Goal: Check status: Check status

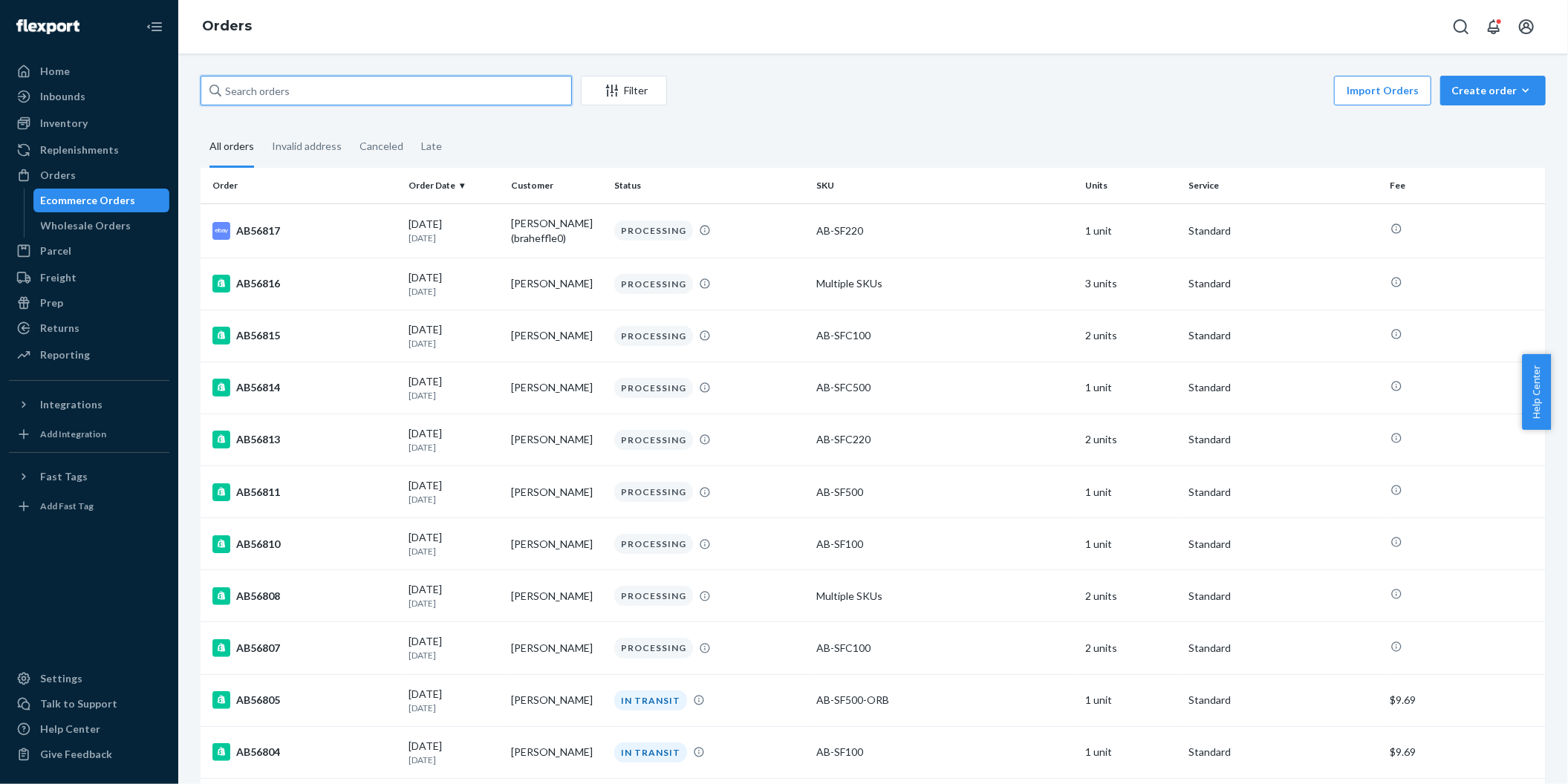
click at [353, 101] on input "text" at bounding box center [386, 91] width 371 height 30
paste input "AB56718"
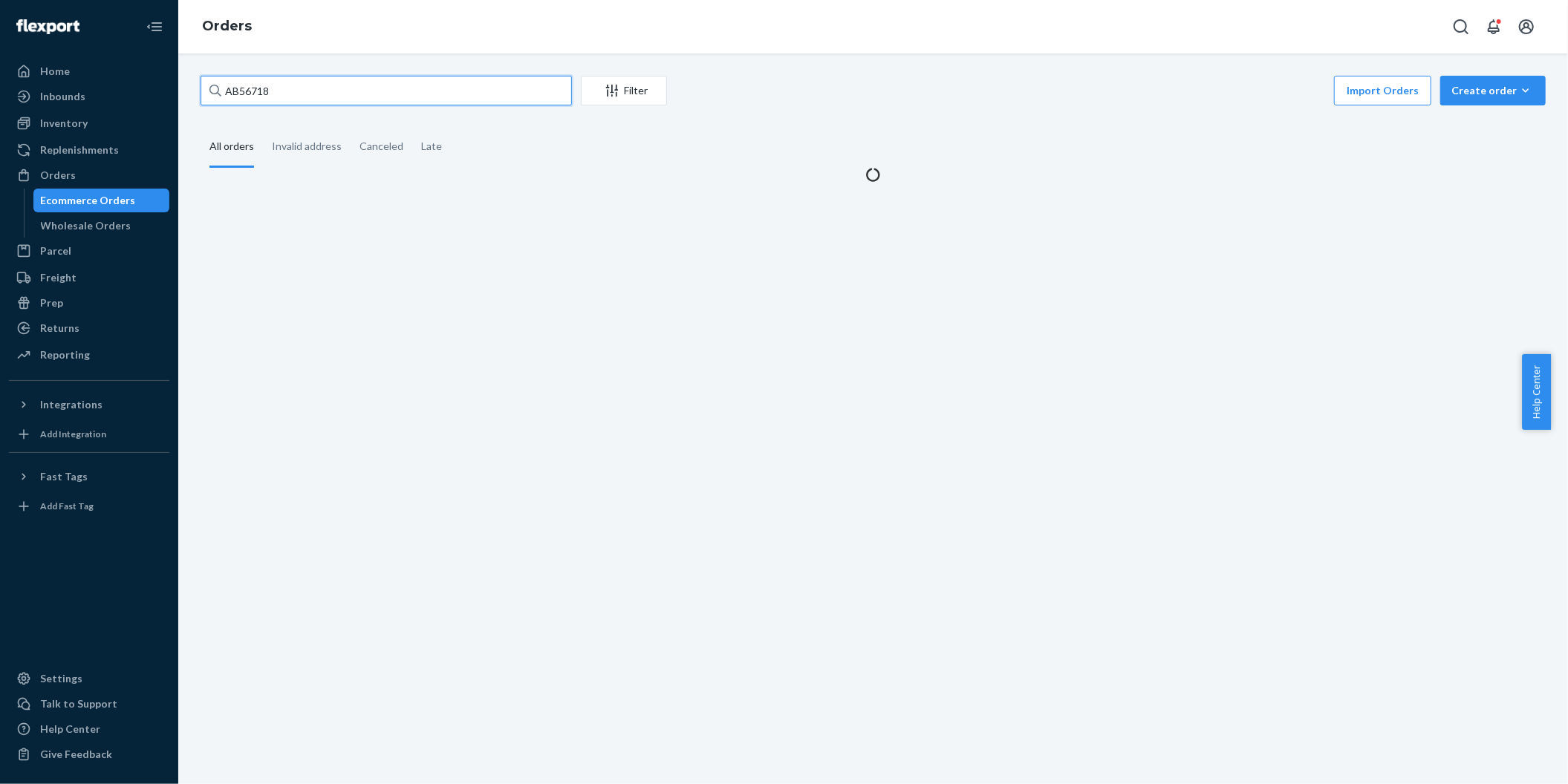
type input "AB56718"
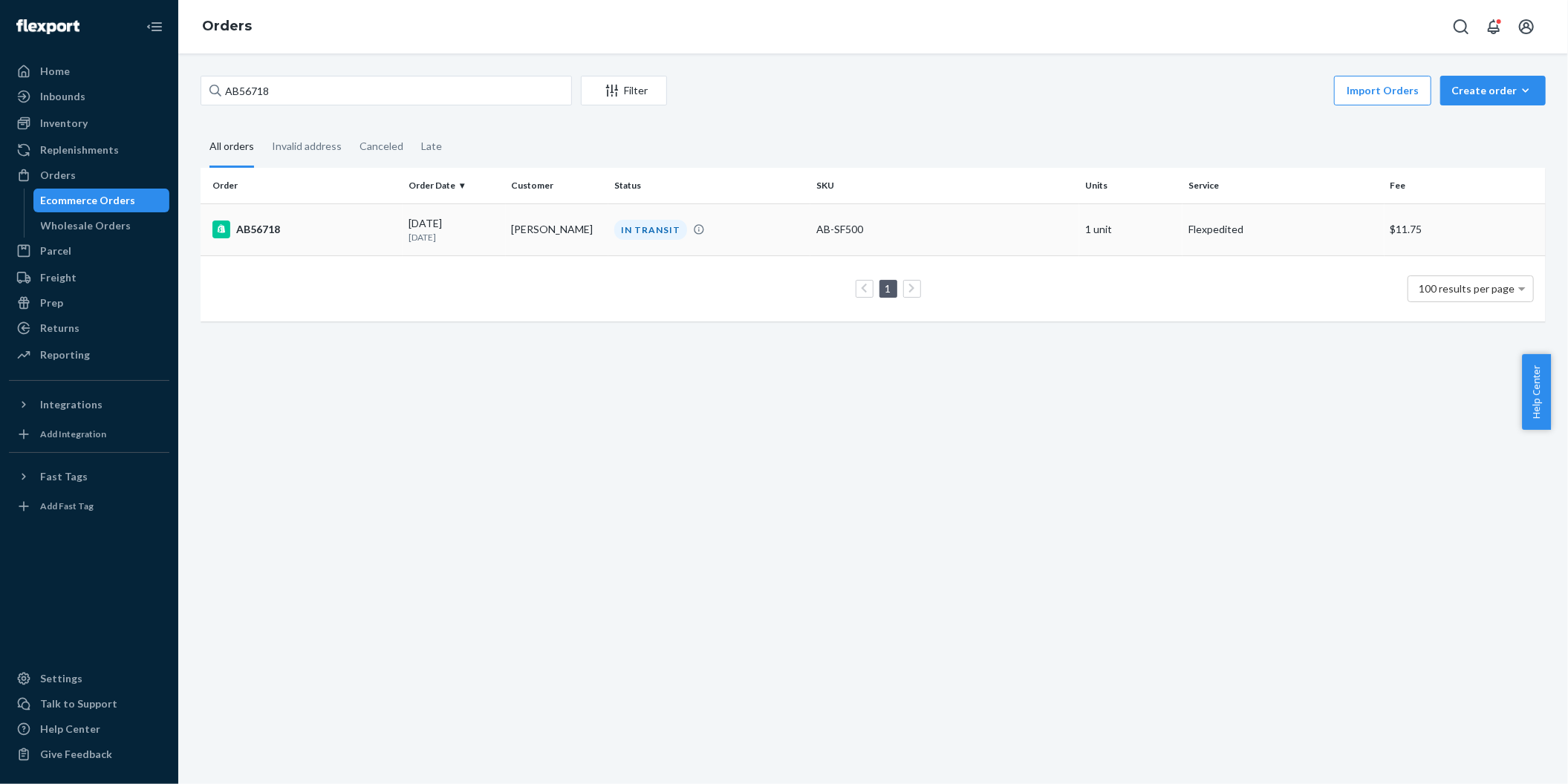
click at [255, 230] on div "AB56718" at bounding box center [304, 230] width 185 height 18
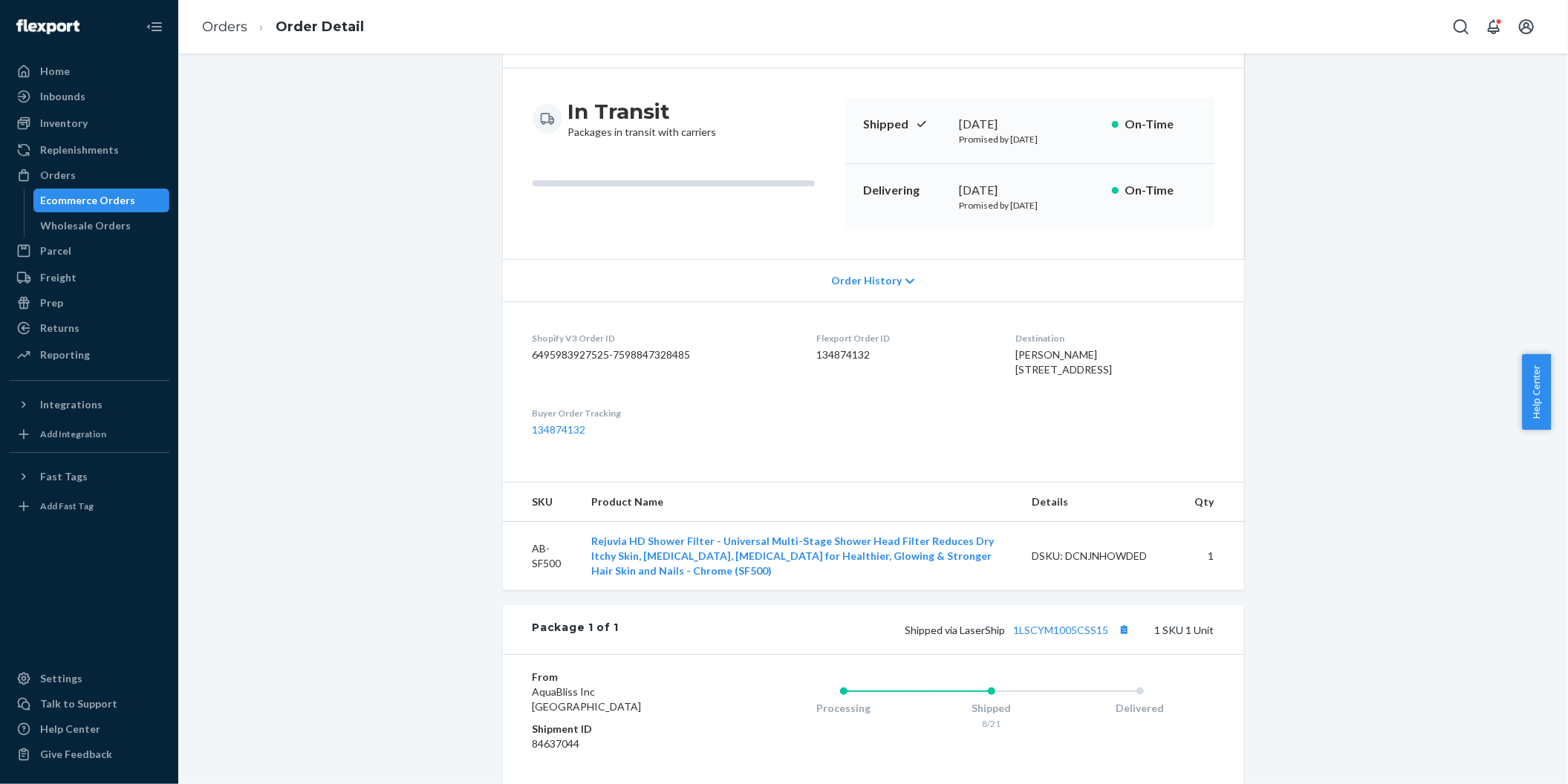
scroll to position [314, 0]
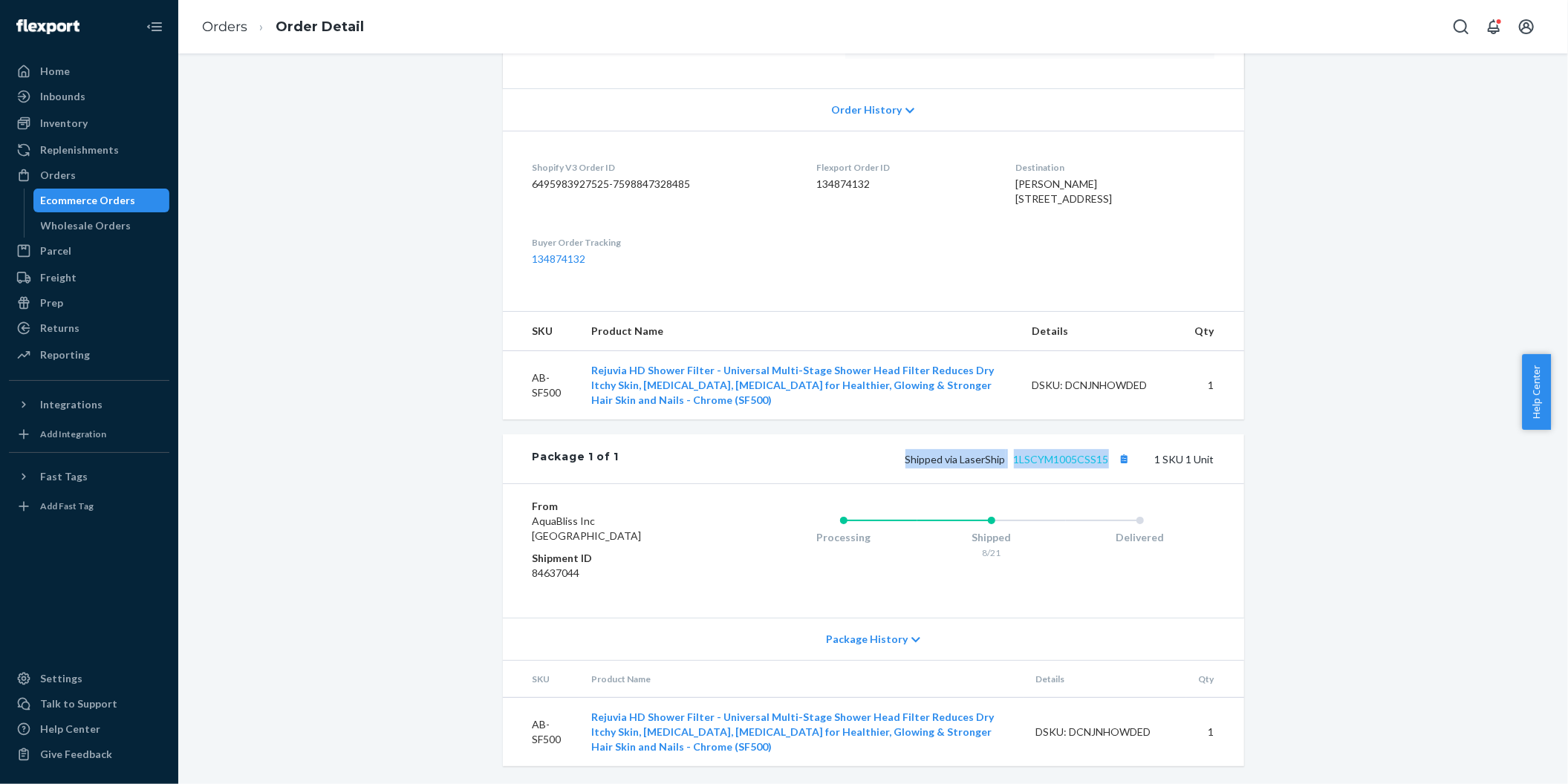
drag, startPoint x: 900, startPoint y: 463, endPoint x: 1099, endPoint y: 464, distance: 199.0
click at [1099, 464] on div "Shipped via LaserShip 1LSCYM1005CSS15 1 SKU 1 Unit" at bounding box center [916, 459] width 595 height 20
copy span "Shipped via LaserShip 1LSCYM1005CSS15"
click at [212, 26] on link "Orders" at bounding box center [225, 27] width 45 height 17
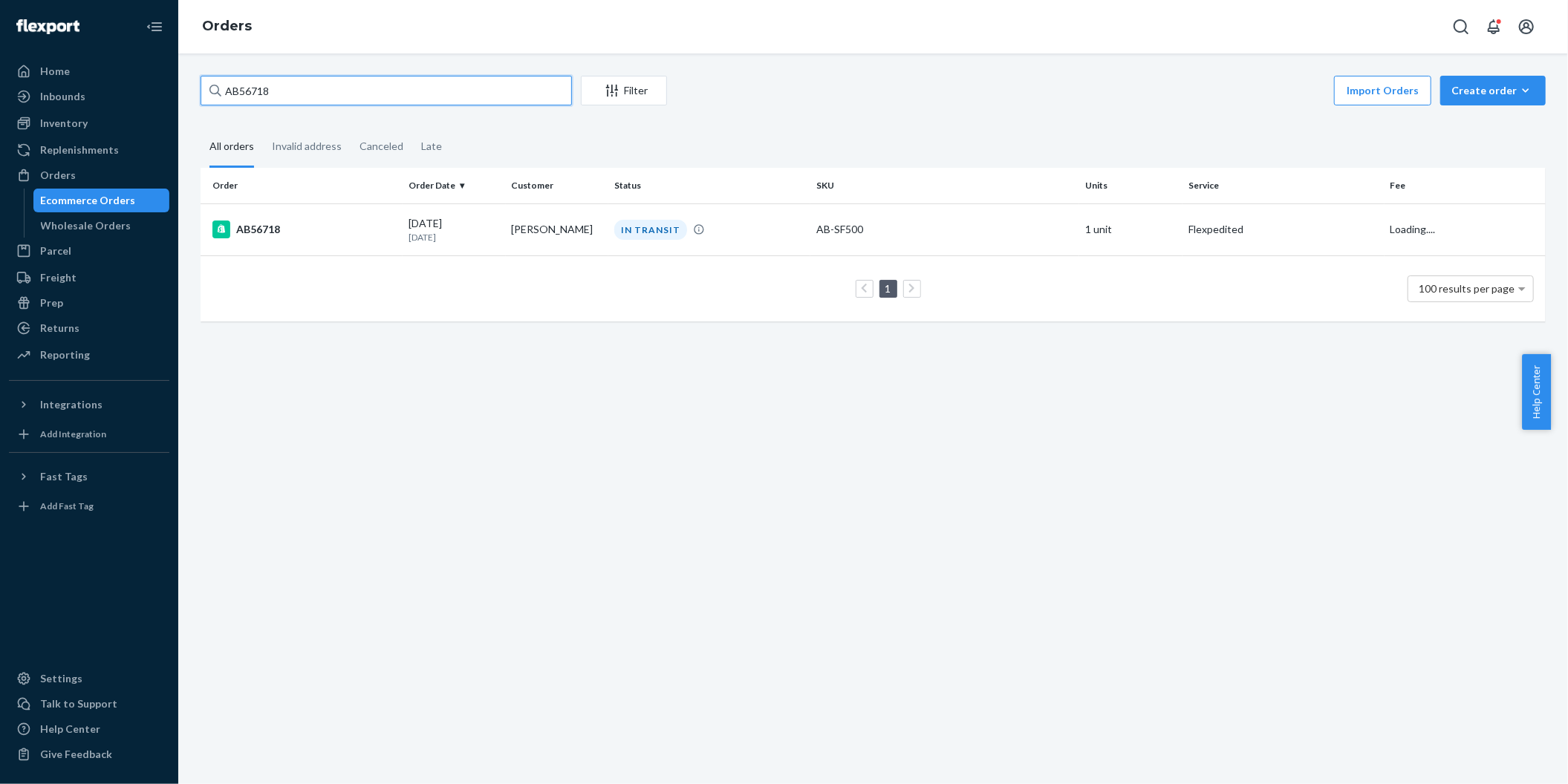
click at [284, 90] on input "AB56718" at bounding box center [386, 91] width 371 height 30
drag, startPoint x: 283, startPoint y: 90, endPoint x: 199, endPoint y: 92, distance: 84.0
click at [200, 92] on div "AB56718" at bounding box center [386, 91] width 371 height 30
paste input "552"
type input "AB56552"
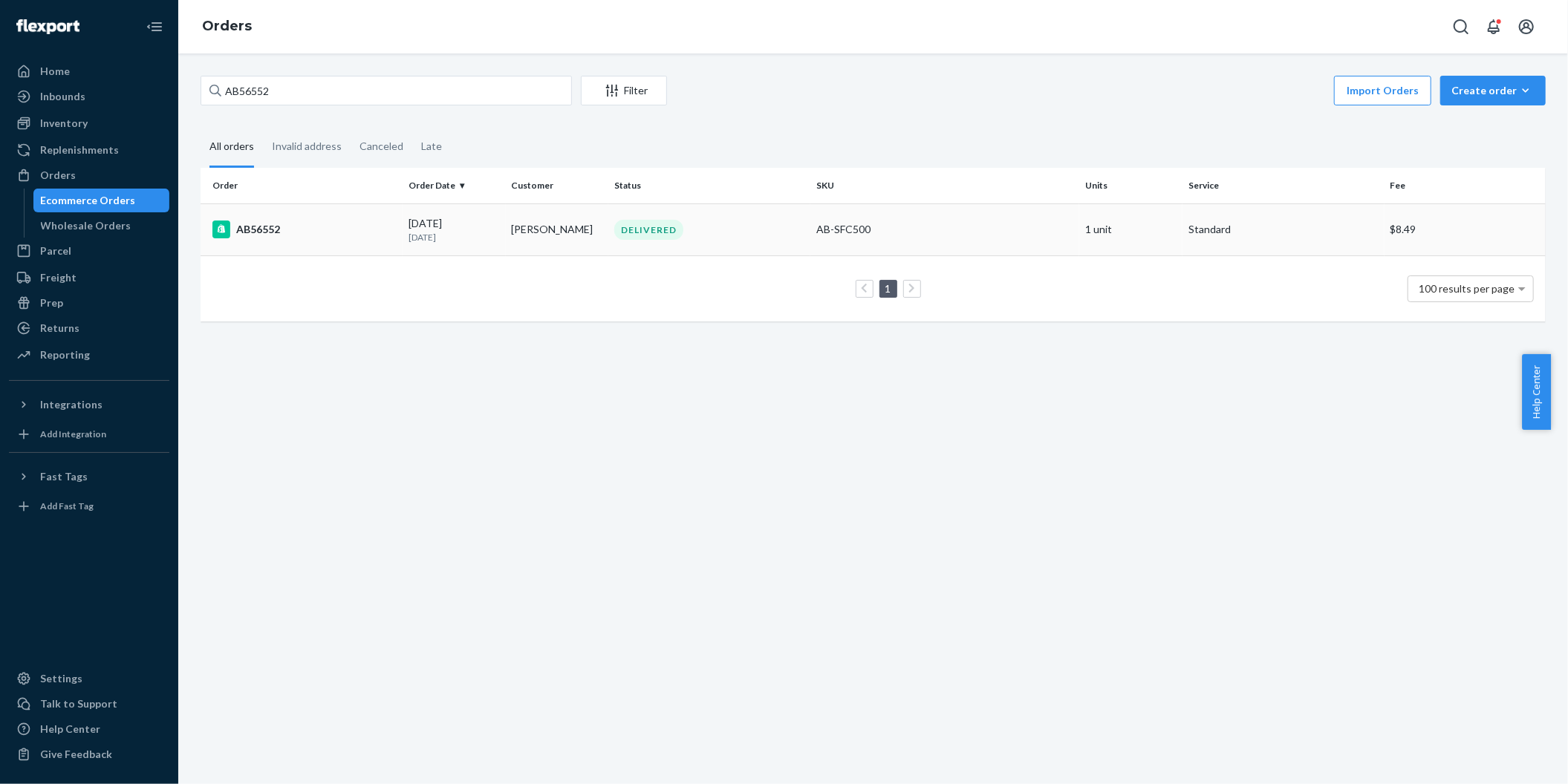
click at [268, 228] on div "AB56552" at bounding box center [304, 230] width 185 height 18
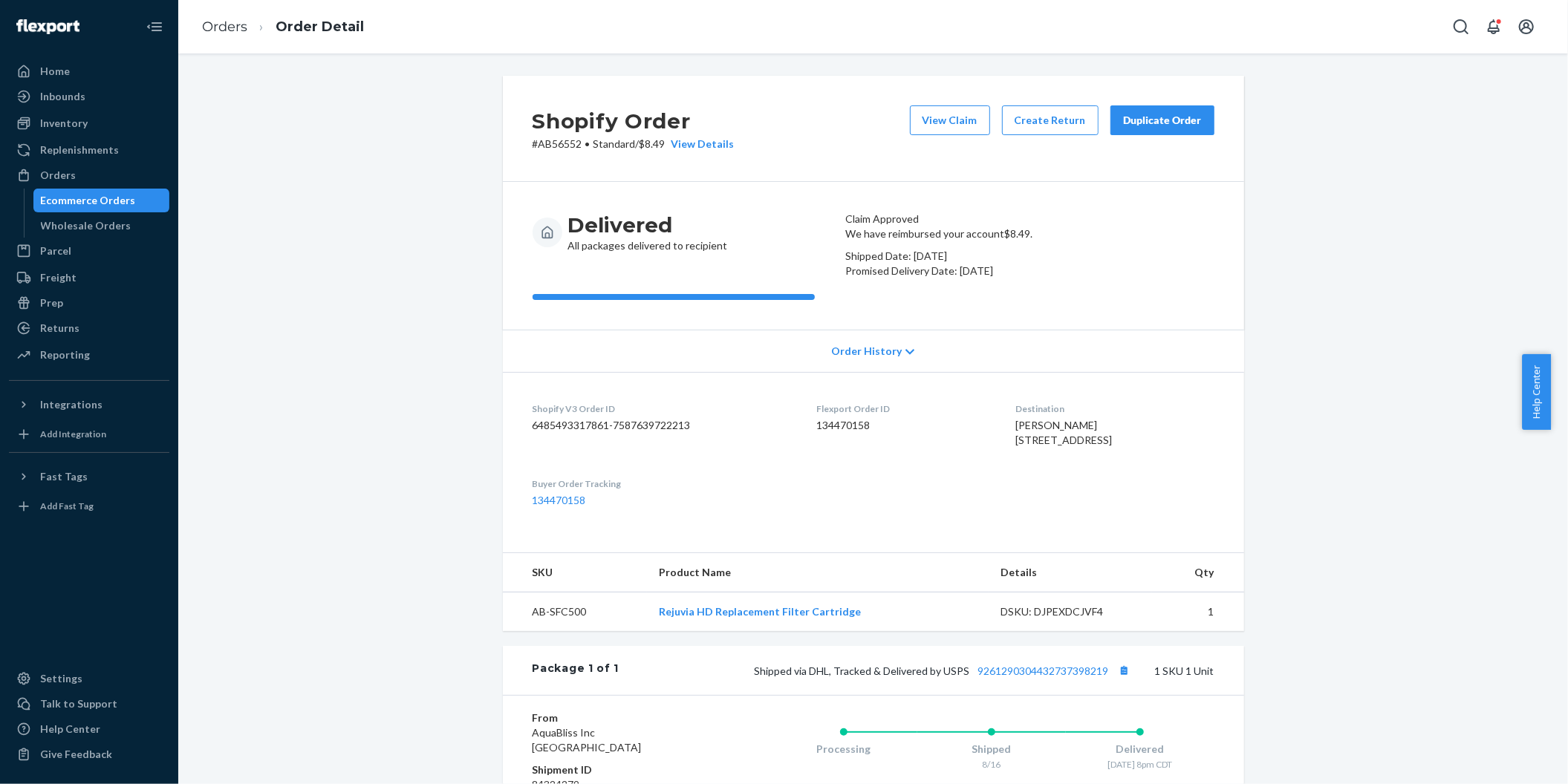
scroll to position [110, 0]
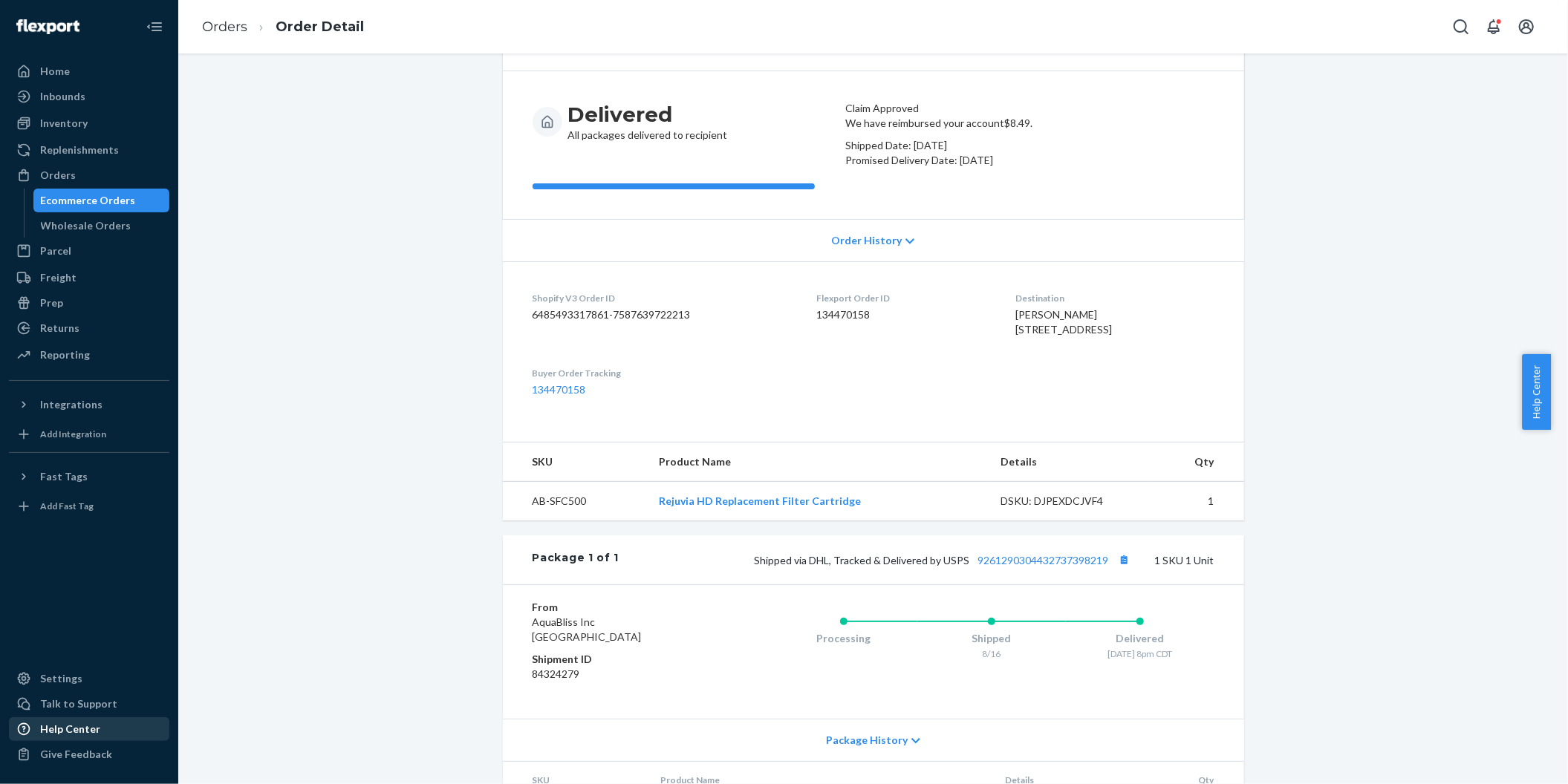
click at [90, 732] on div "Help Center" at bounding box center [70, 729] width 60 height 15
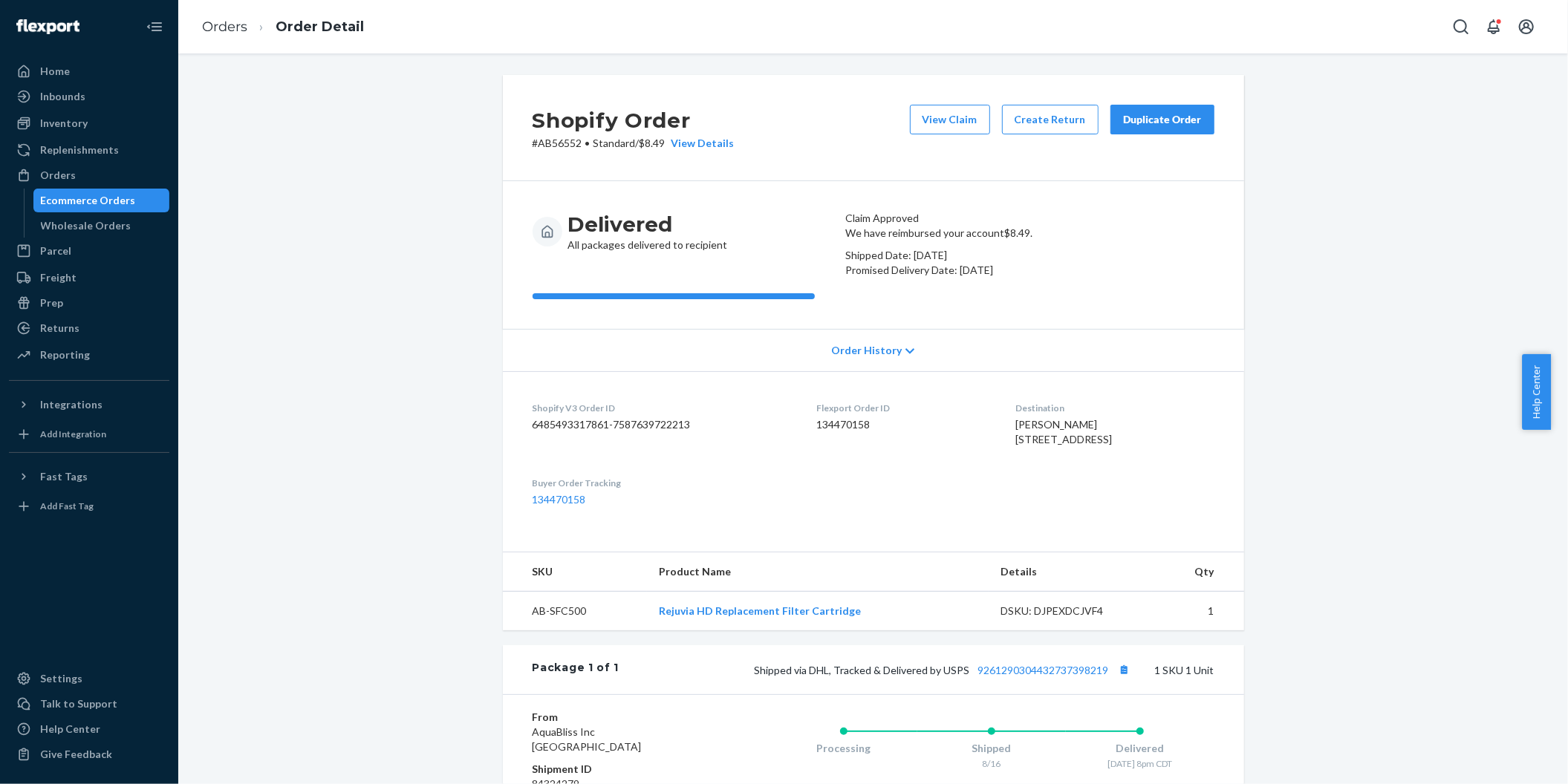
scroll to position [0, 0]
click at [691, 145] on div "View Details" at bounding box center [701, 144] width 69 height 15
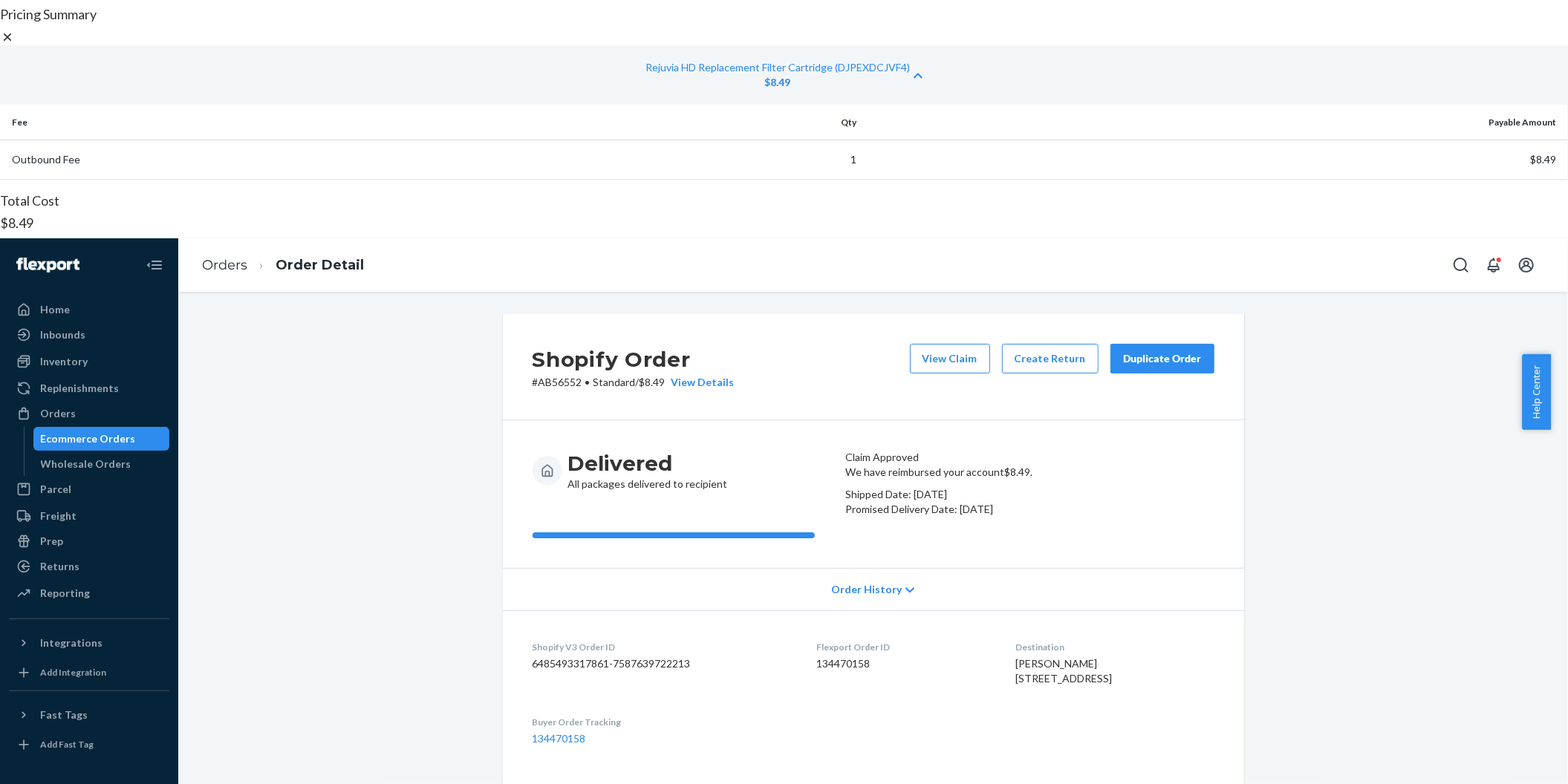
click at [1131, 45] on div at bounding box center [784, 37] width 1568 height 16
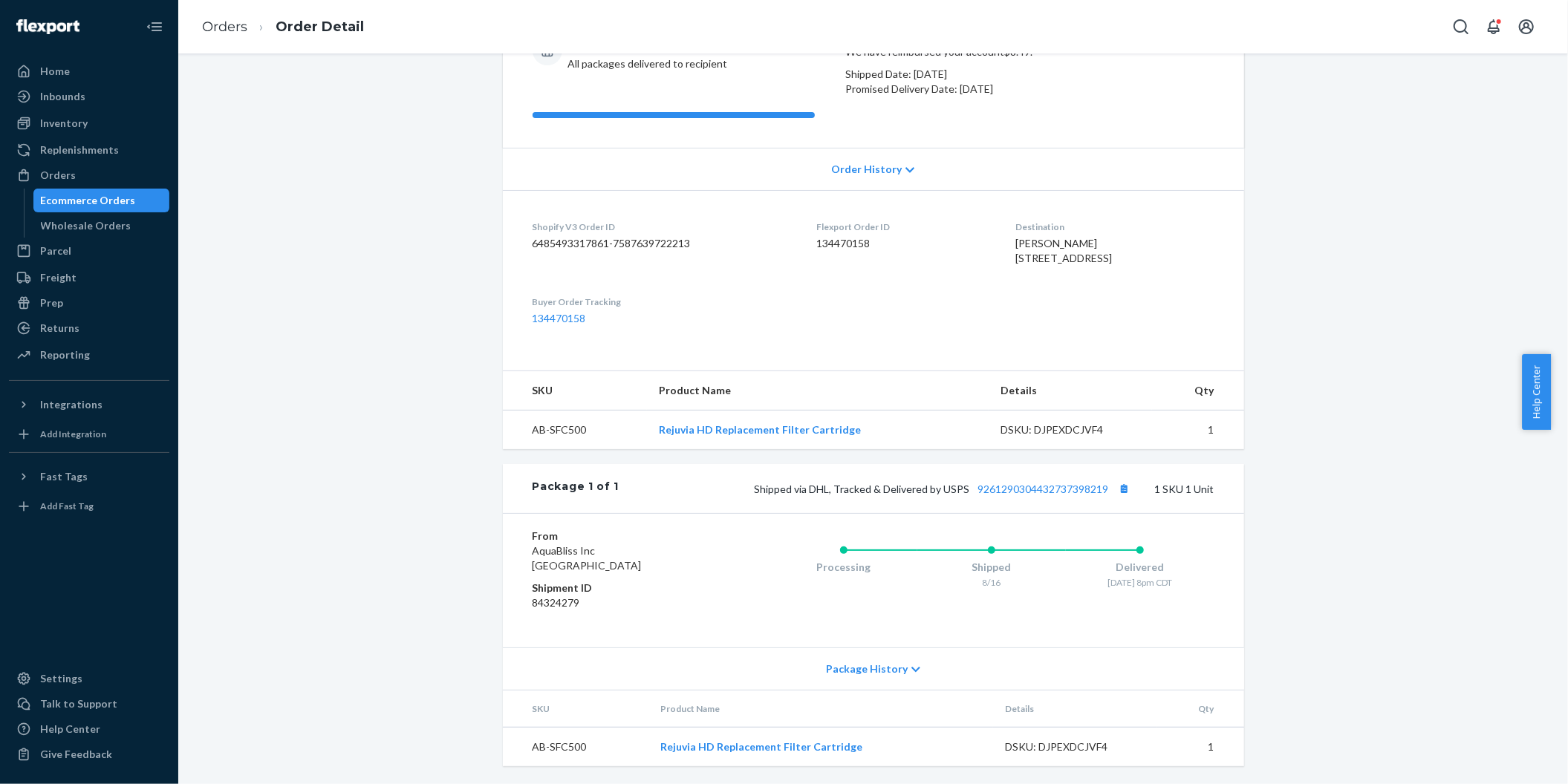
scroll to position [256, 0]
click at [549, 606] on dd "84324279" at bounding box center [622, 603] width 178 height 15
copy dd "84324279"
drag, startPoint x: 521, startPoint y: 431, endPoint x: 587, endPoint y: 429, distance: 66.0
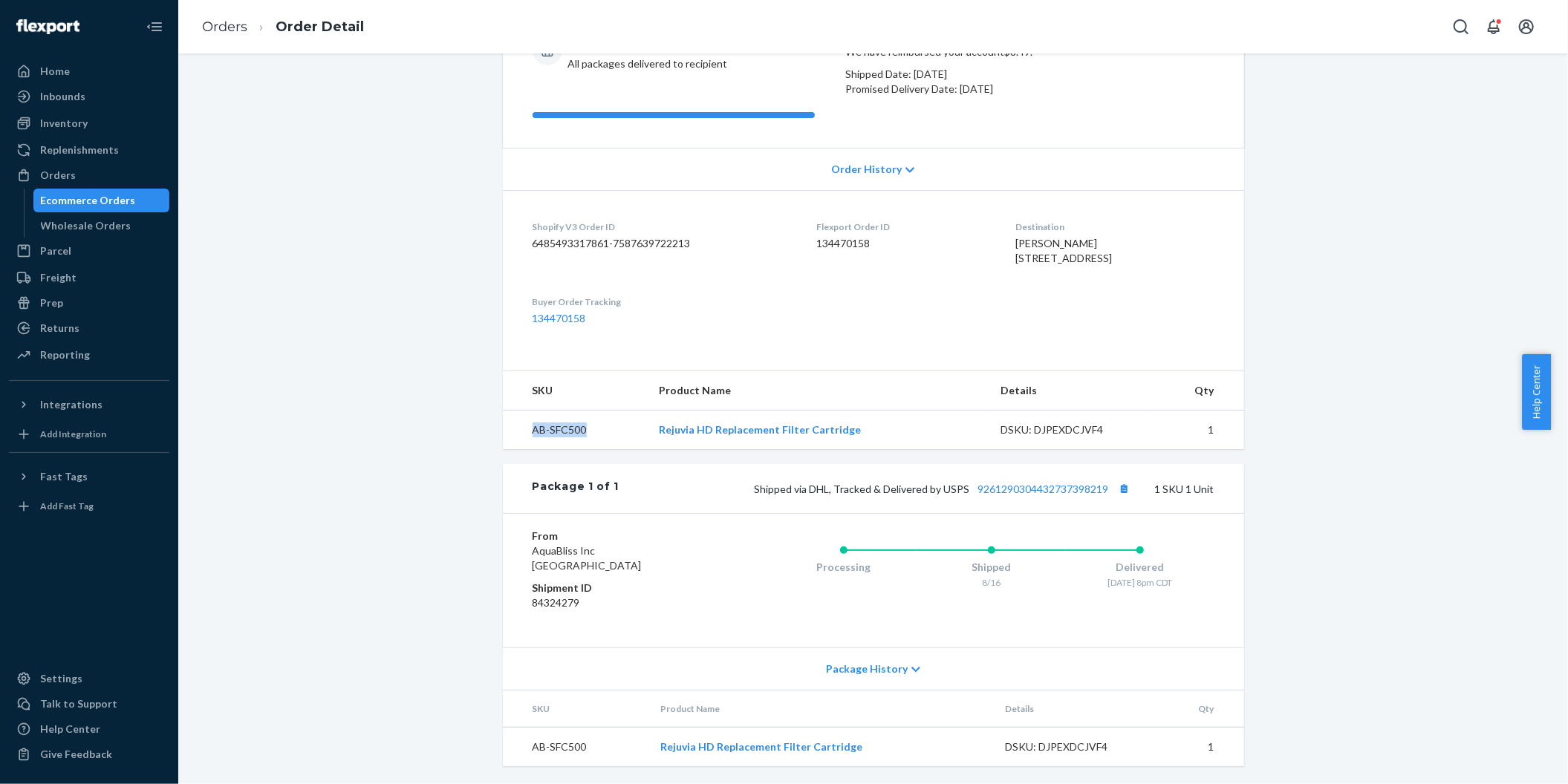
click at [587, 429] on td "AB-SFC500" at bounding box center [575, 430] width 145 height 39
copy td "AB-SFC500"
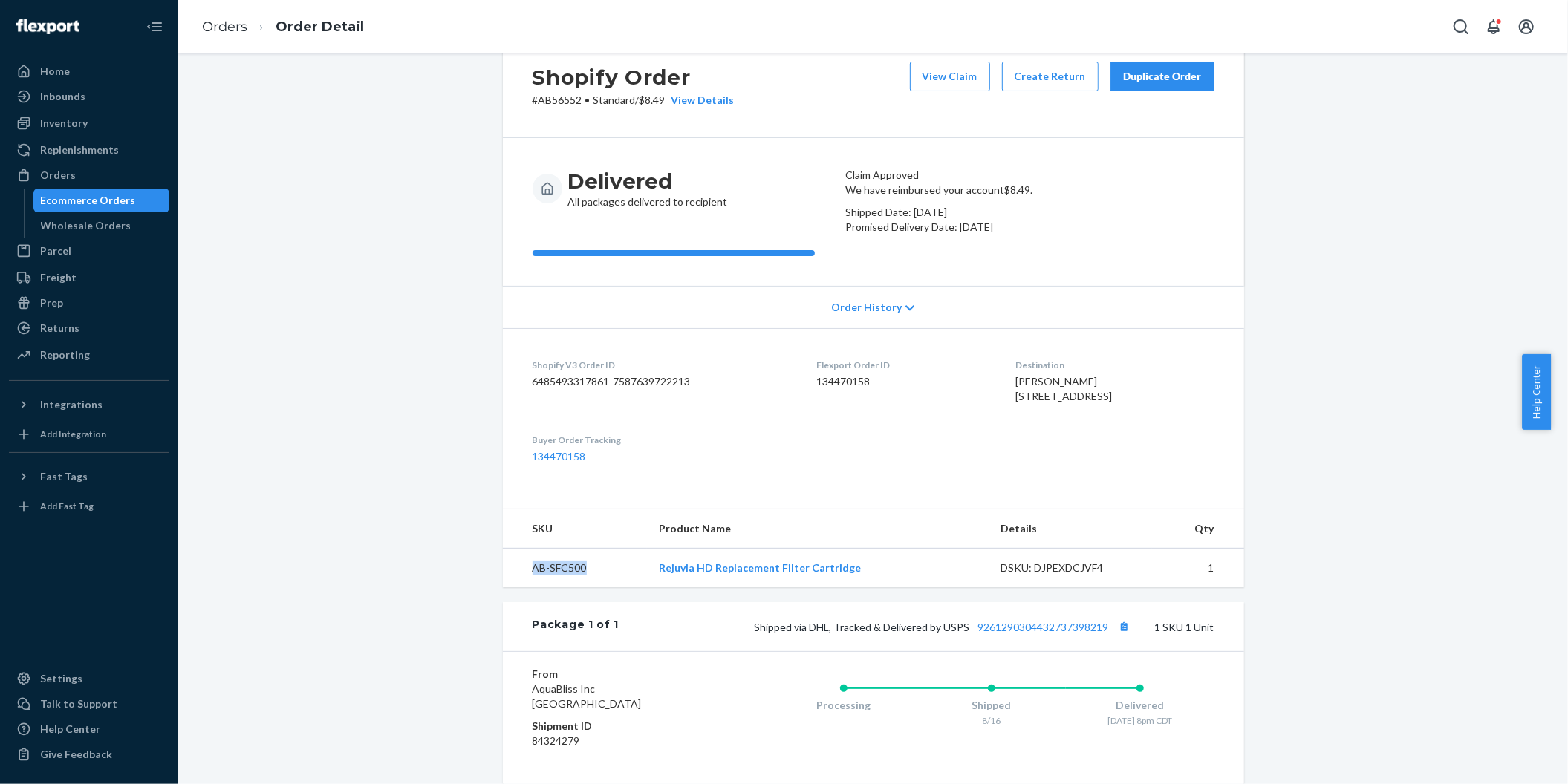
scroll to position [0, 0]
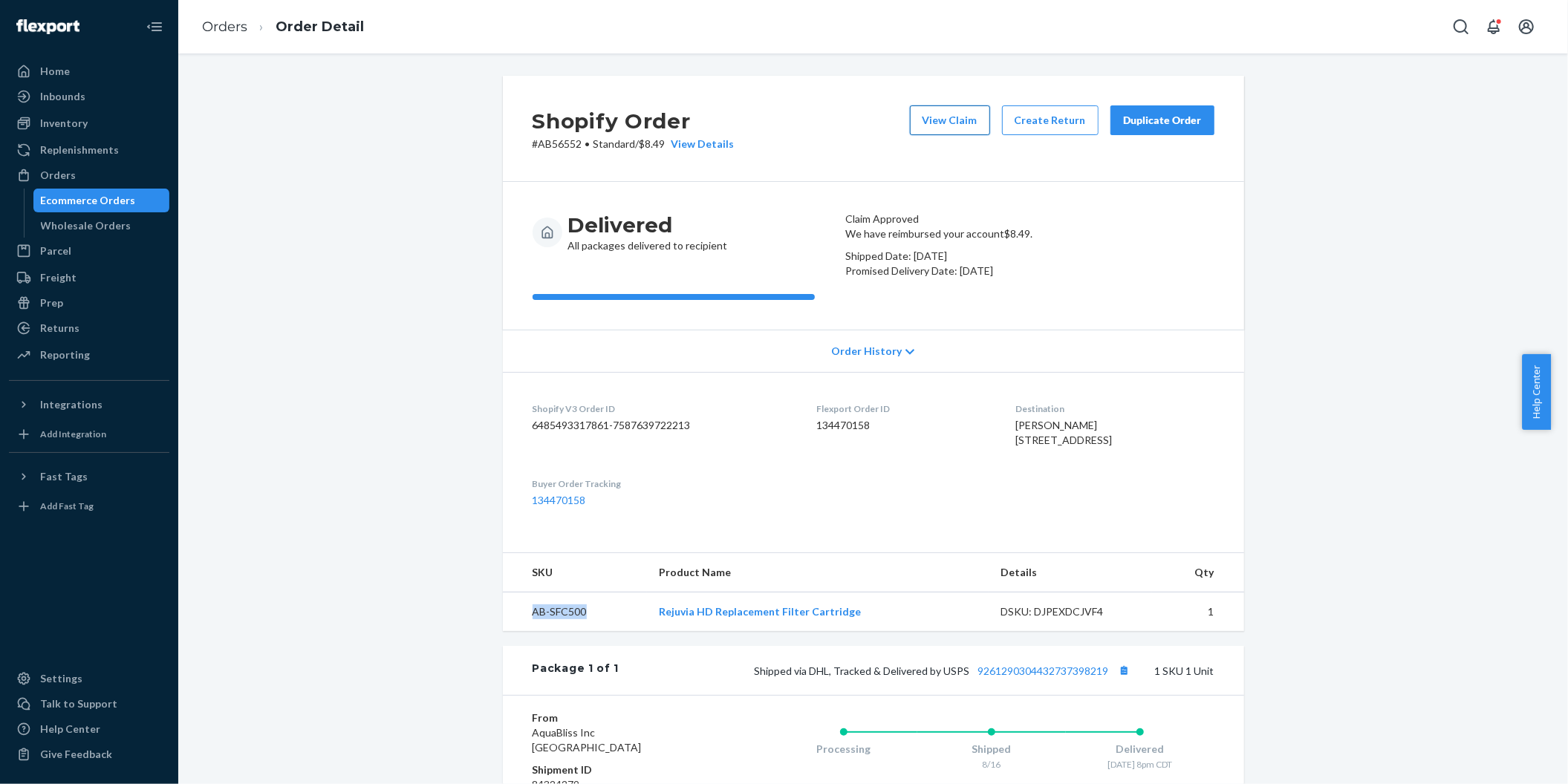
click at [947, 129] on button "View Claim" at bounding box center [949, 120] width 80 height 30
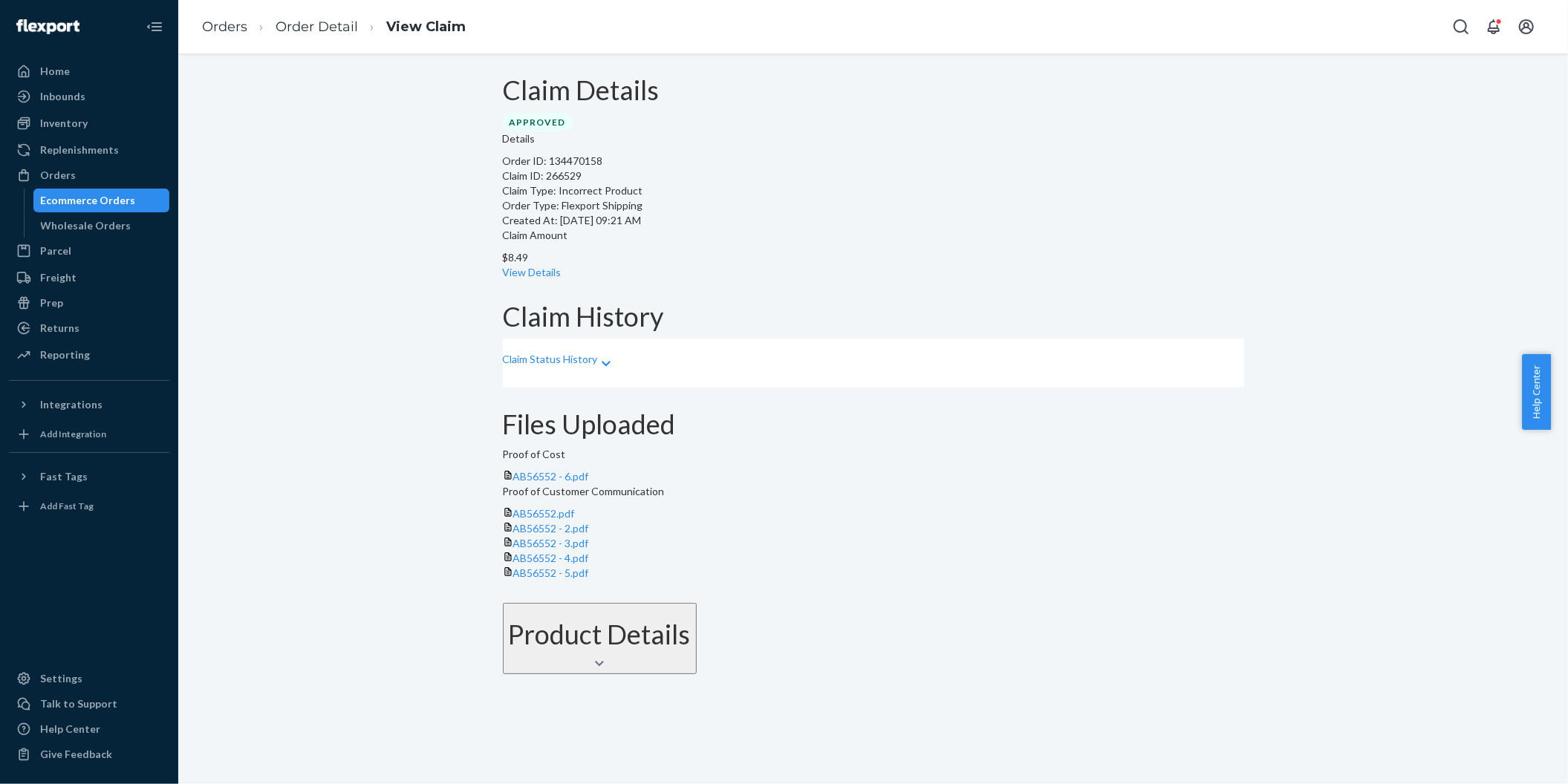
click at [584, 367] on p "Claim Status History" at bounding box center [551, 359] width 95 height 15
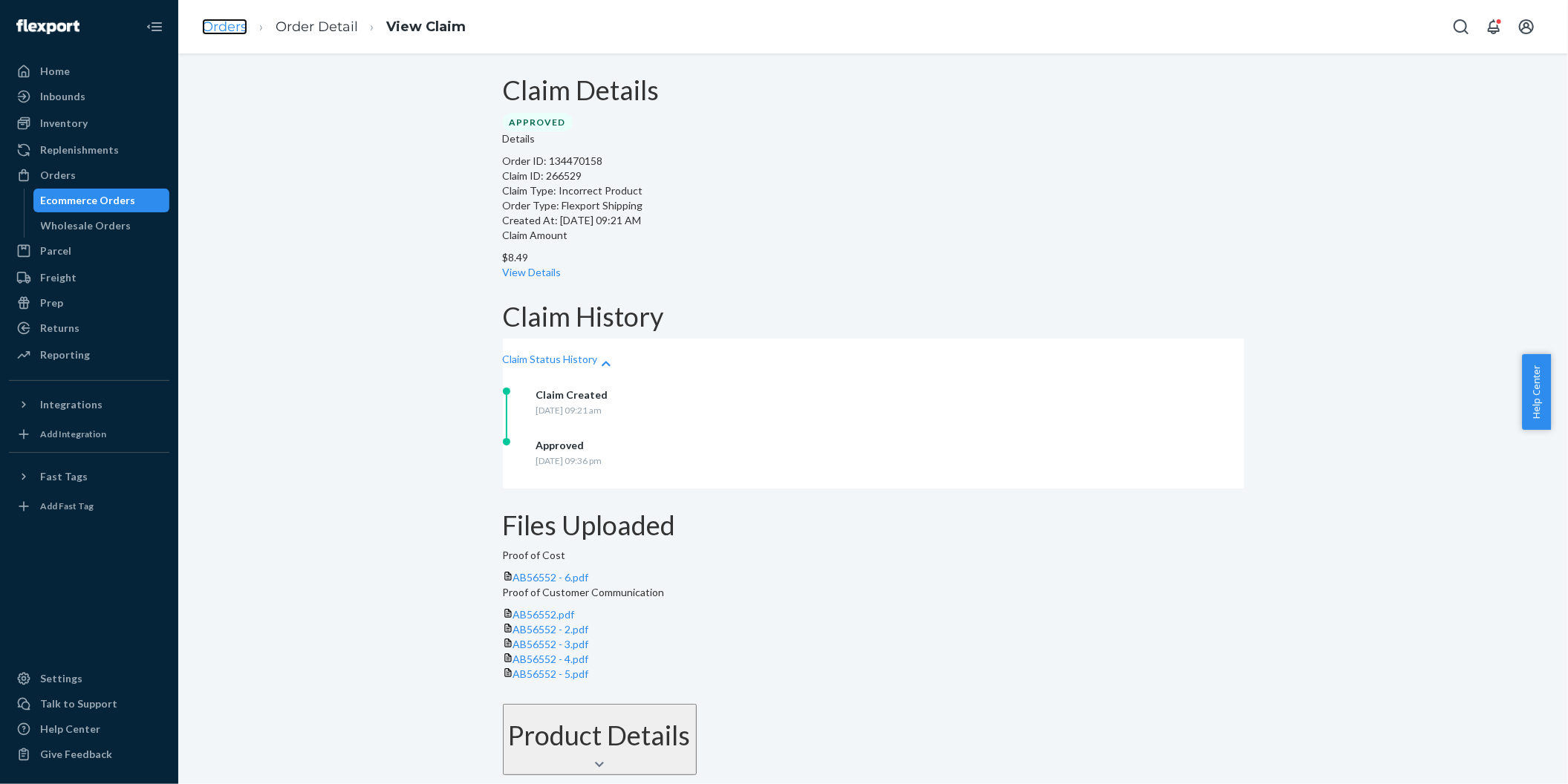
click at [212, 30] on link "Orders" at bounding box center [225, 27] width 45 height 17
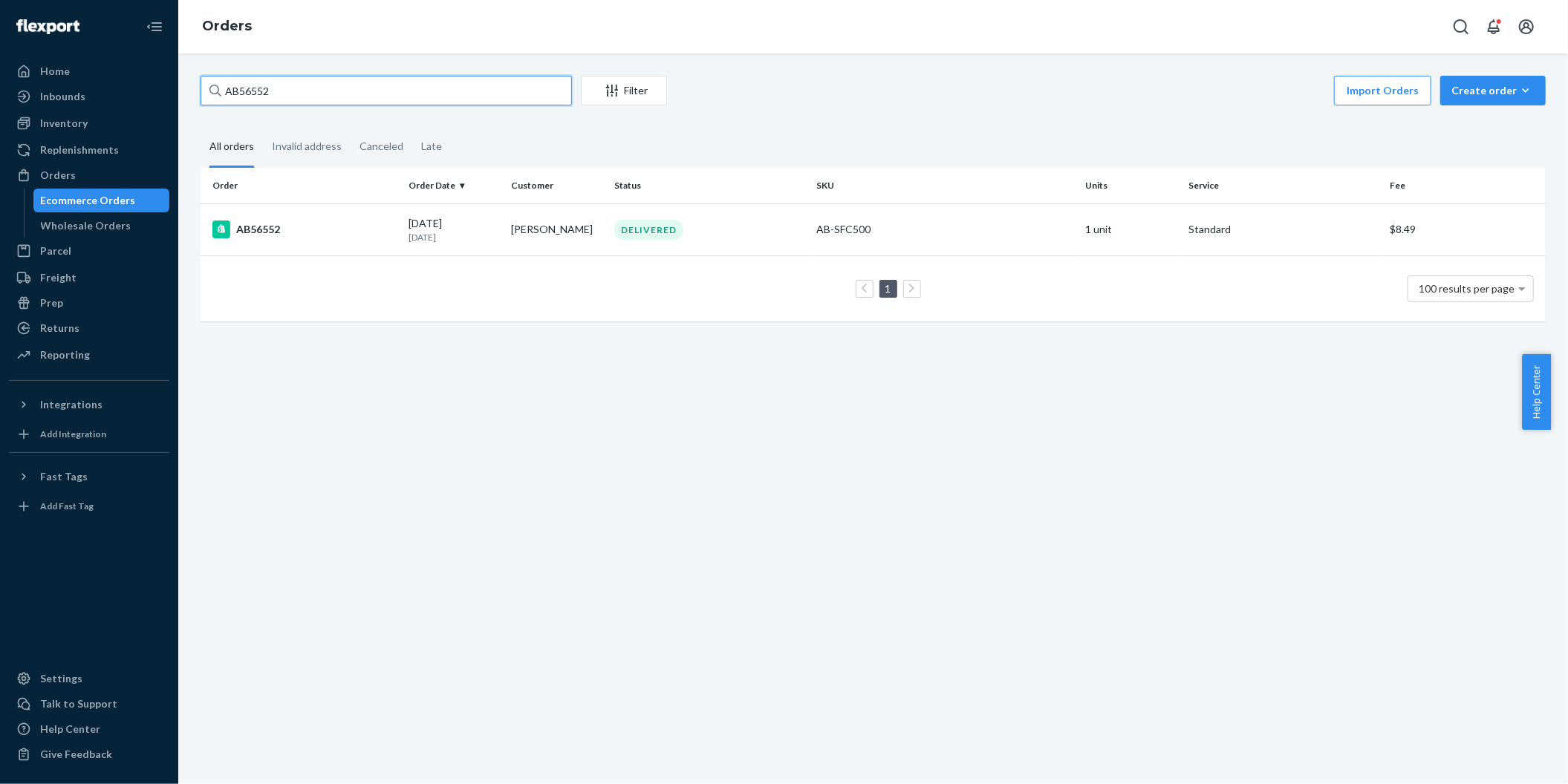
drag, startPoint x: 292, startPoint y: 93, endPoint x: 194, endPoint y: 89, distance: 98.1
click at [194, 89] on div "AB56552 Filter Import Orders Create order Ecommerce order Removal order All ord…" at bounding box center [873, 206] width 1368 height 260
